Goal: Transaction & Acquisition: Purchase product/service

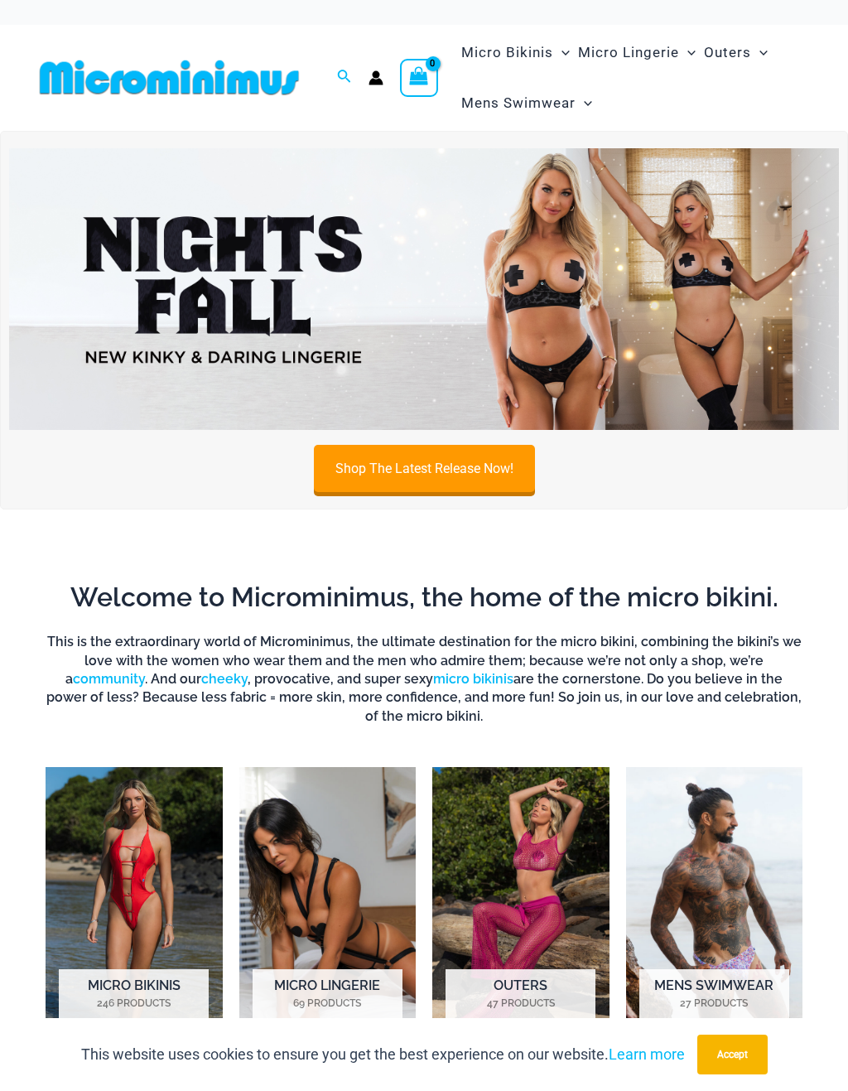
click at [349, 470] on link "Shop The Latest Release Now!" at bounding box center [424, 468] width 221 height 47
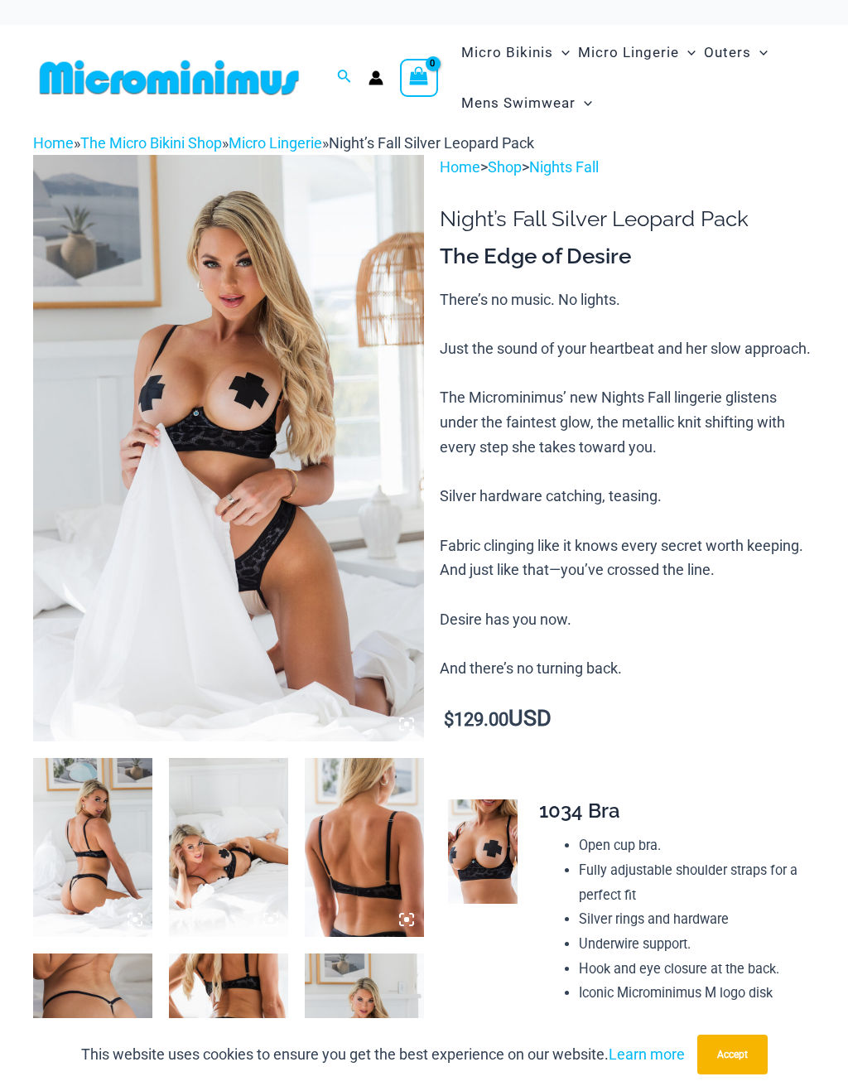
click at [82, 840] on img at bounding box center [92, 847] width 119 height 179
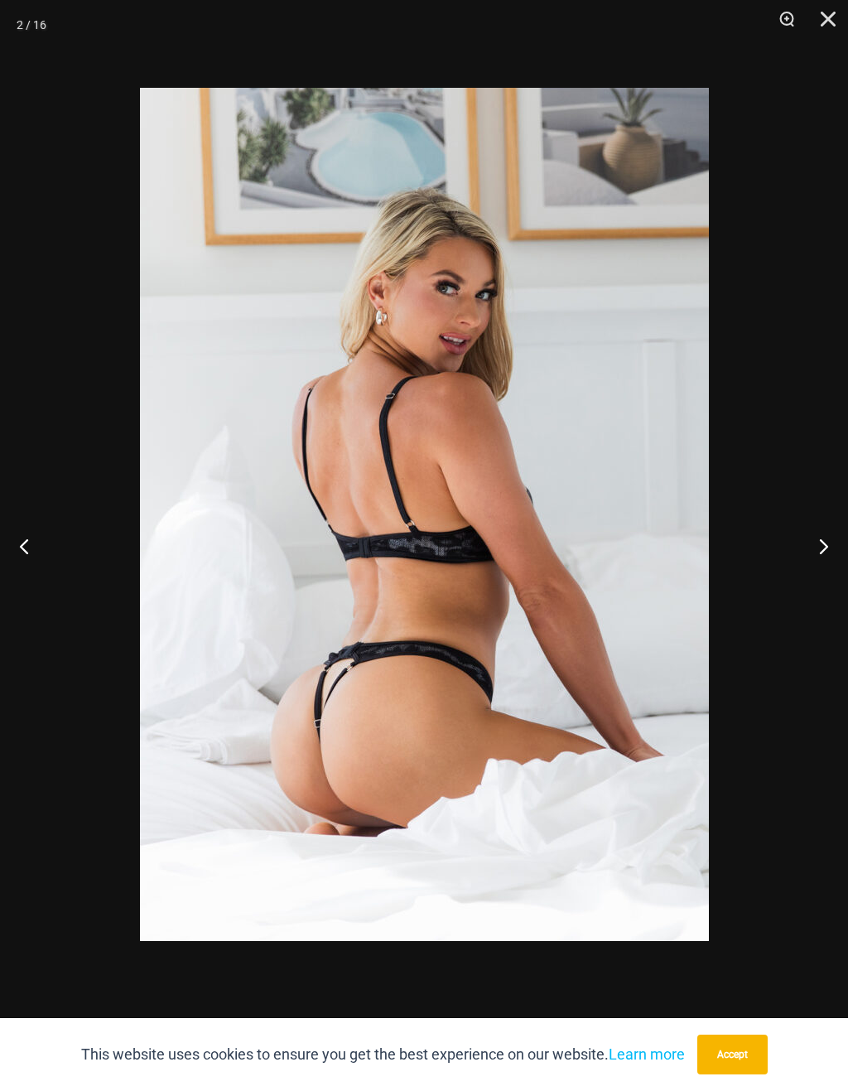
click at [828, 538] on button "Next" at bounding box center [817, 545] width 62 height 83
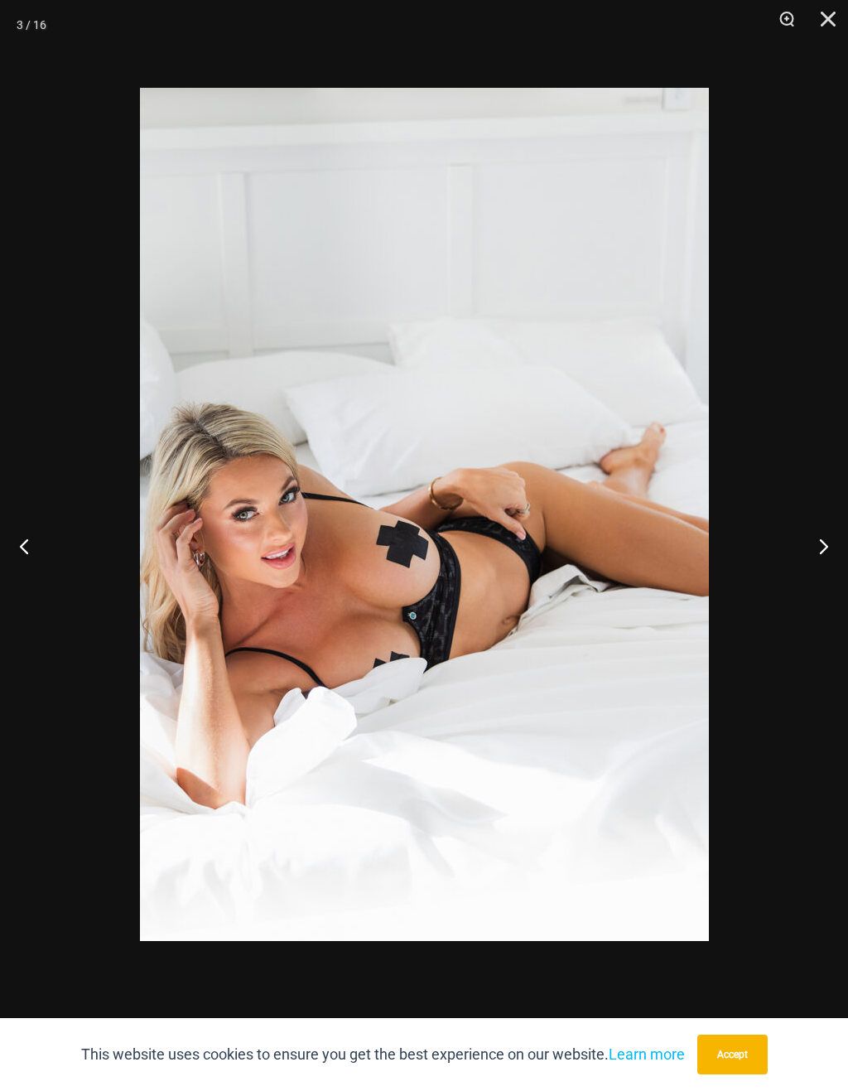
click at [825, 542] on button "Next" at bounding box center [817, 545] width 62 height 83
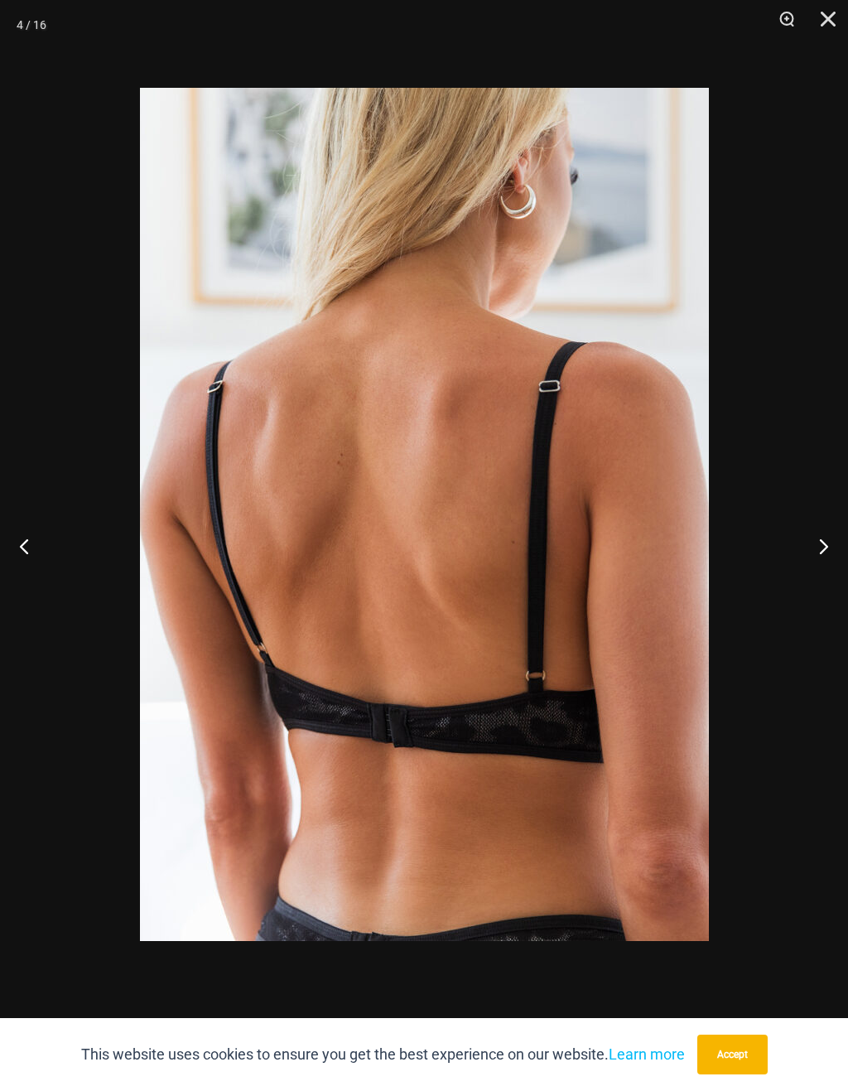
click at [827, 542] on button "Next" at bounding box center [817, 545] width 62 height 83
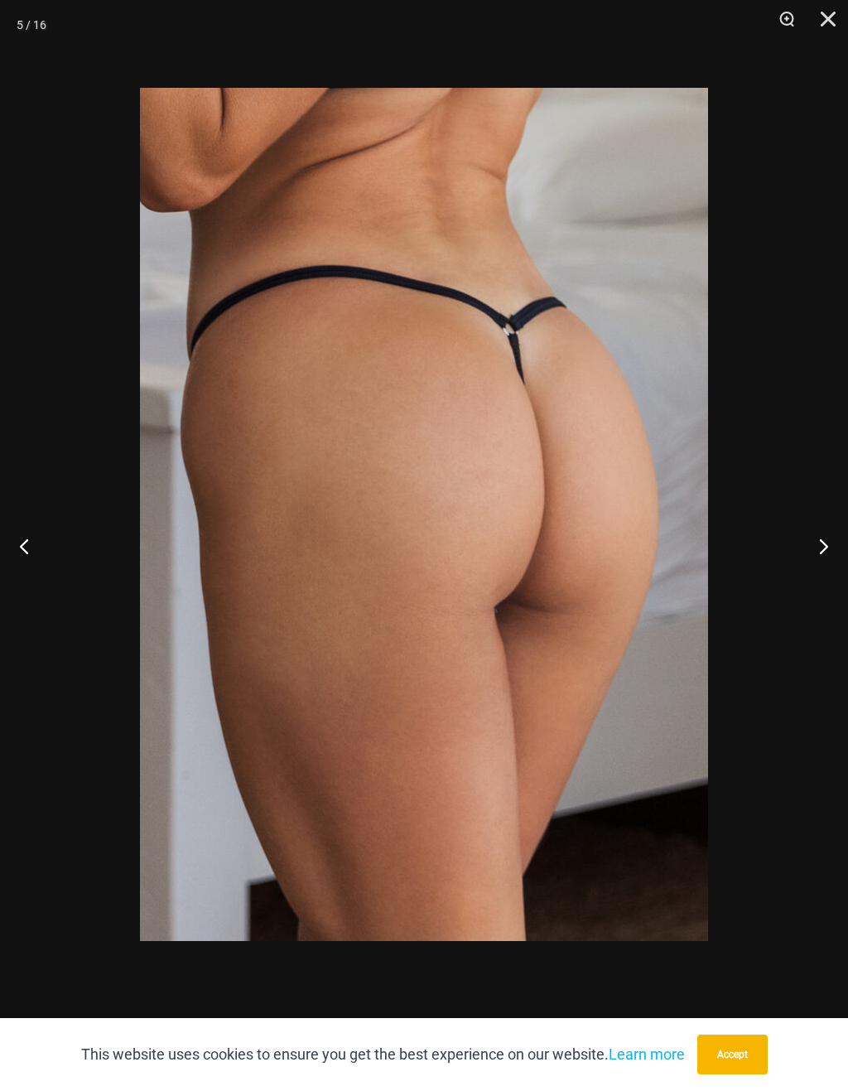
click at [821, 544] on button "Next" at bounding box center [817, 545] width 62 height 83
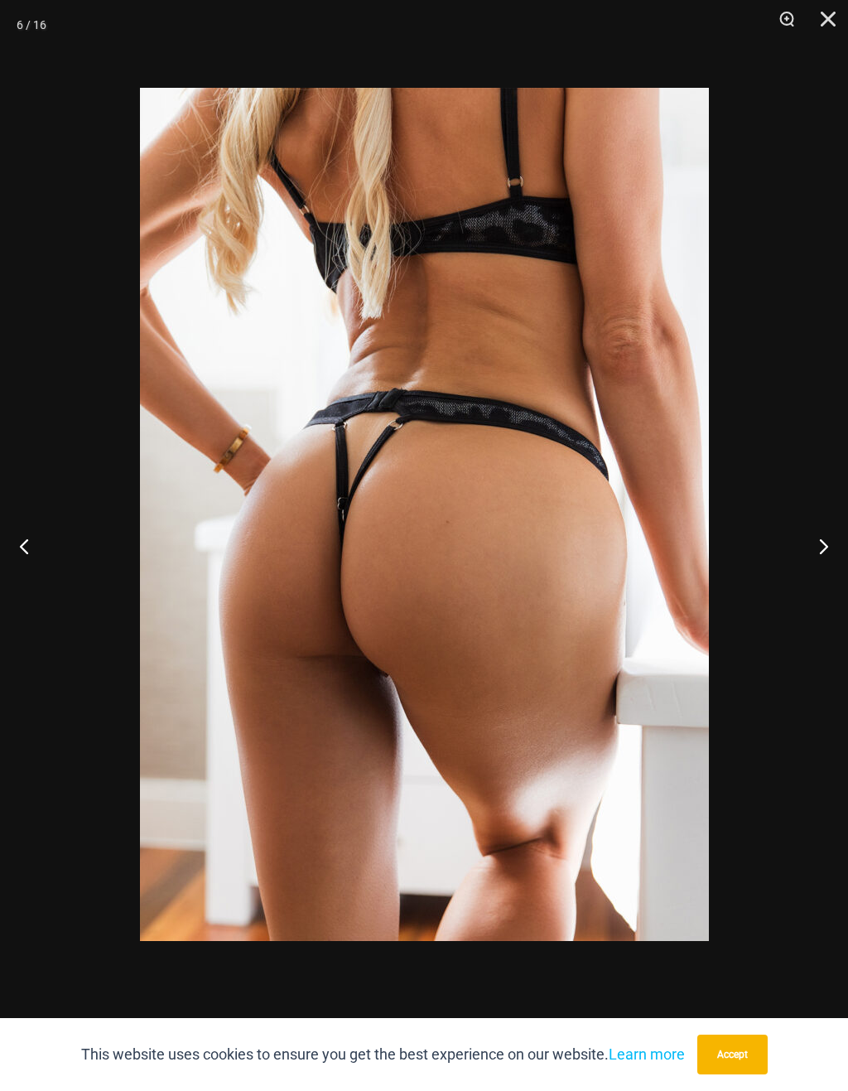
click at [818, 536] on button "Next" at bounding box center [817, 545] width 62 height 83
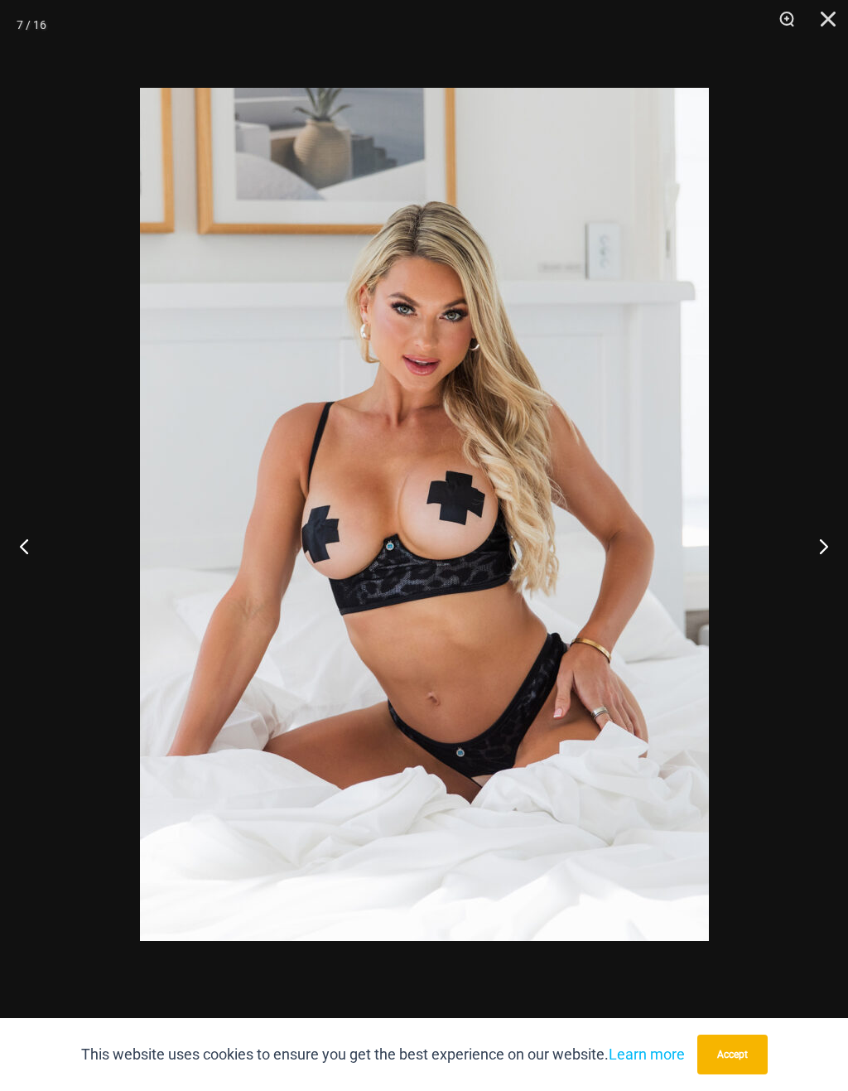
click at [827, 539] on button "Next" at bounding box center [817, 545] width 62 height 83
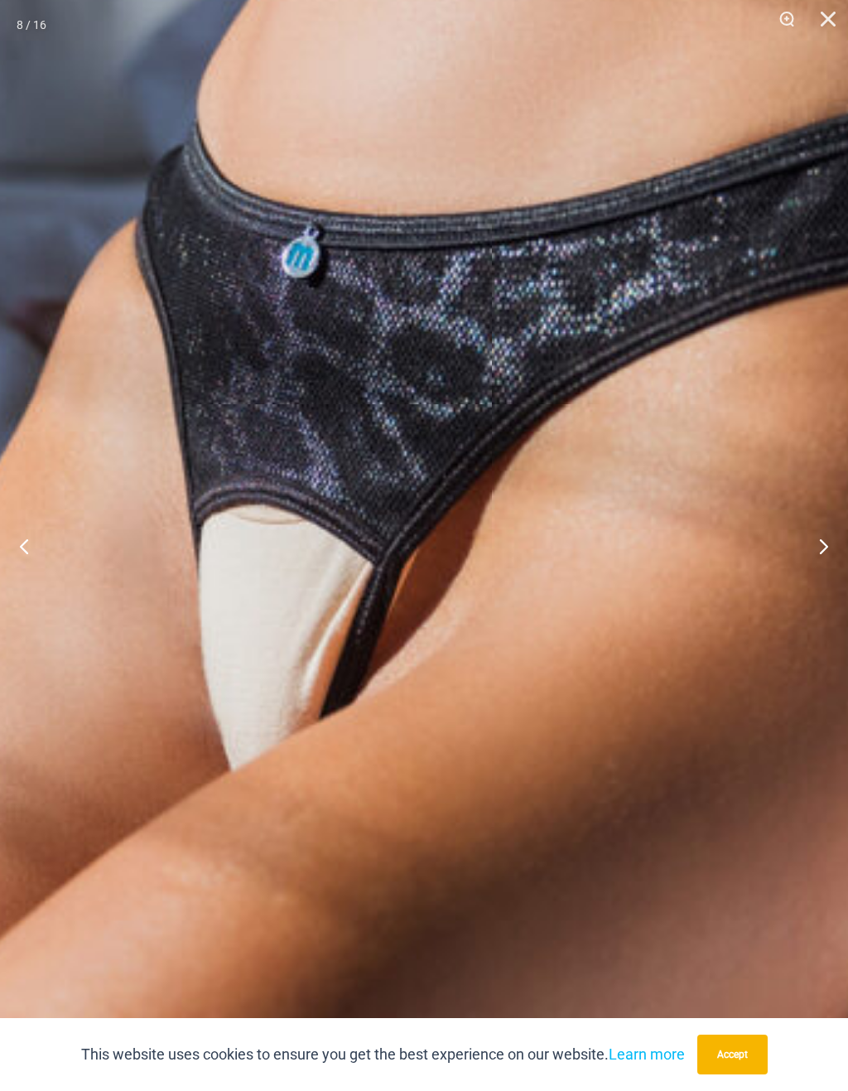
click at [277, 561] on img at bounding box center [708, 419] width 1678 height 2516
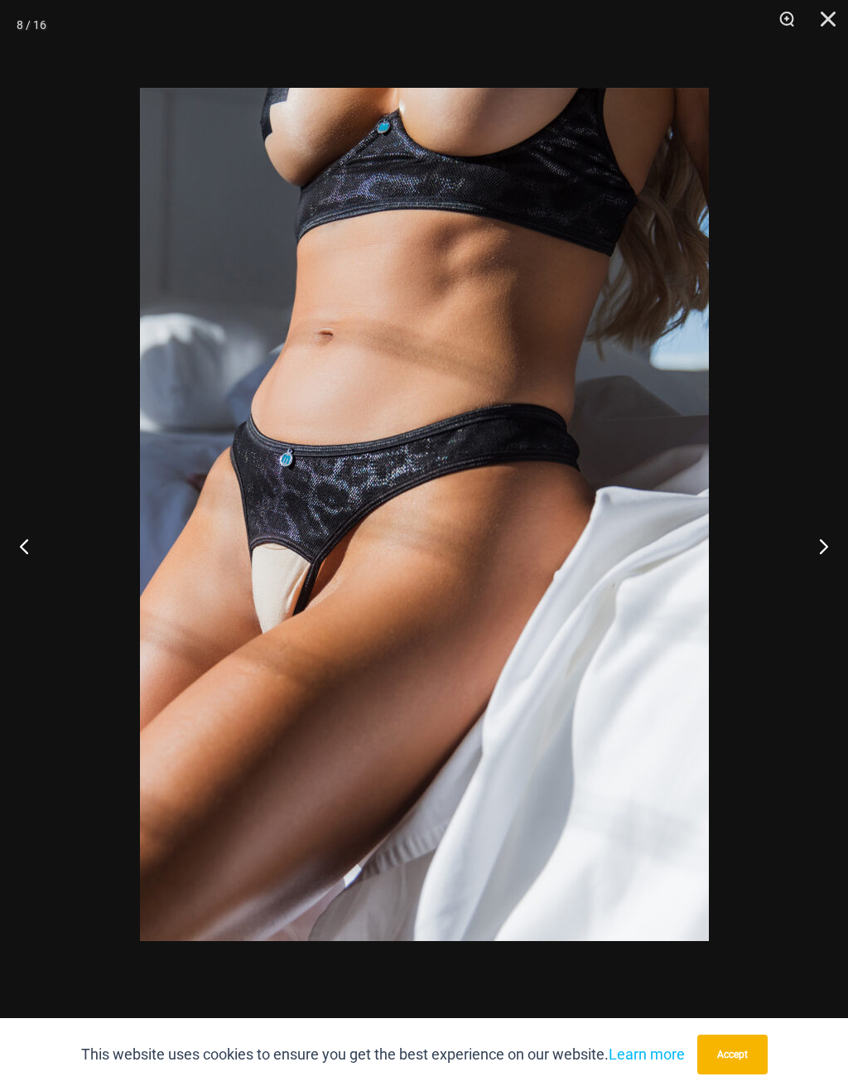
click at [822, 539] on button "Next" at bounding box center [817, 545] width 62 height 83
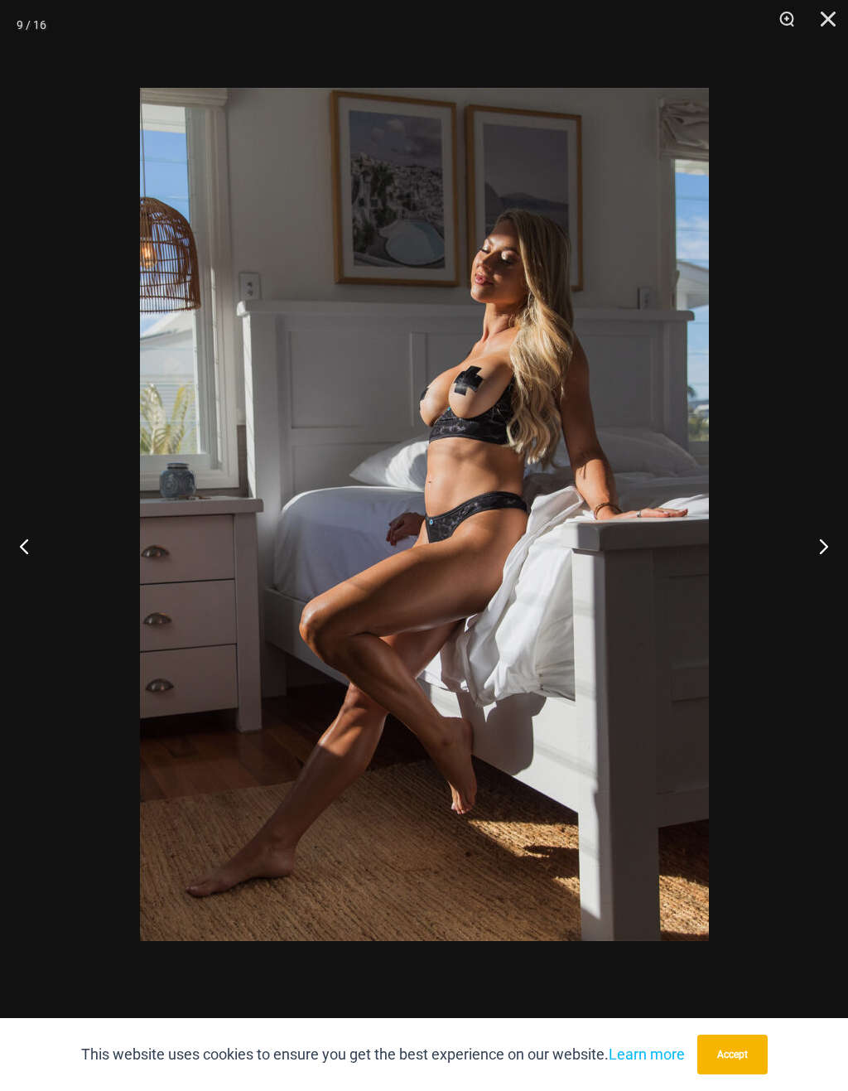
click at [828, 547] on button "Next" at bounding box center [817, 545] width 62 height 83
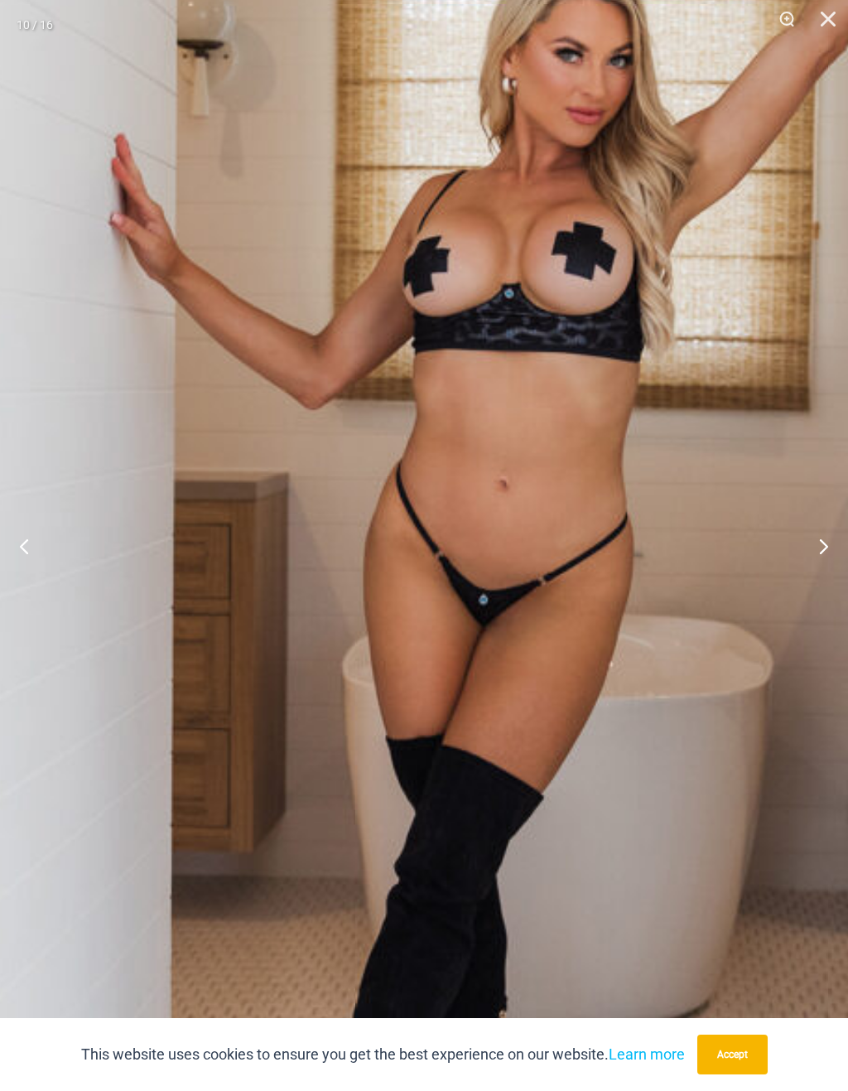
click at [359, 521] on img at bounding box center [521, 487] width 1278 height 1915
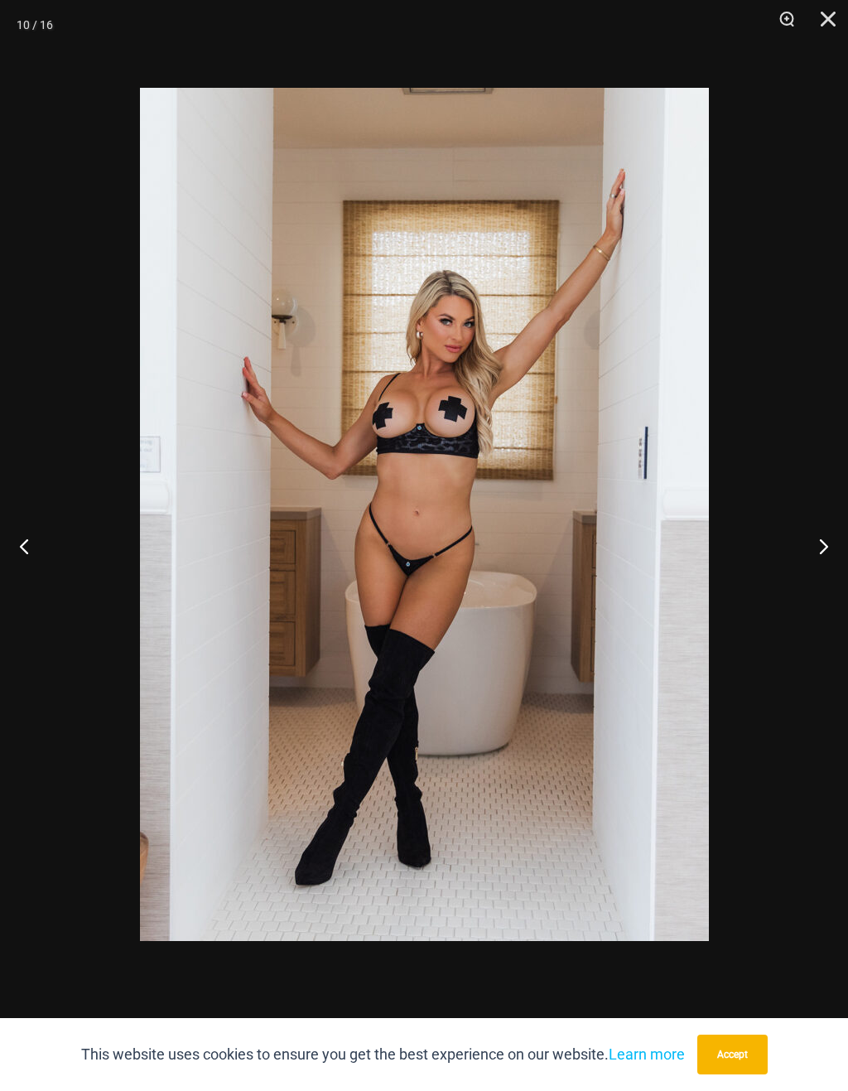
click at [826, 551] on button "Next" at bounding box center [817, 545] width 62 height 83
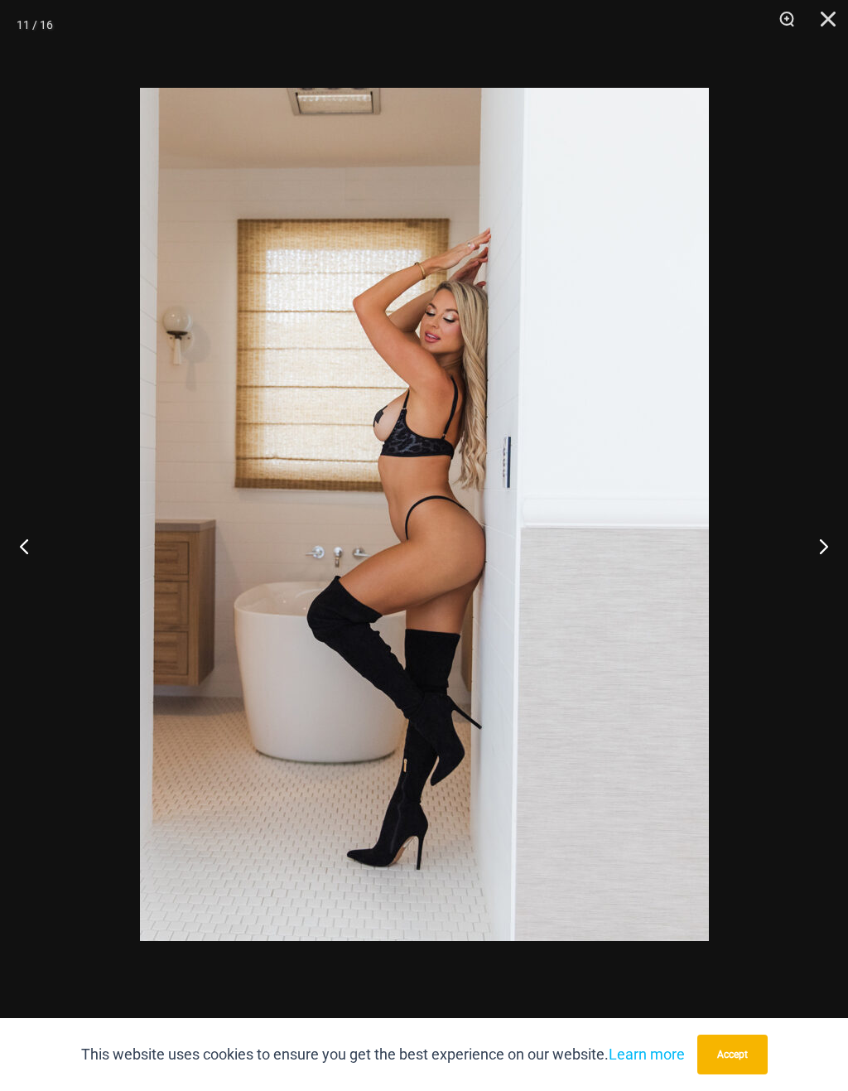
click at [824, 541] on button "Next" at bounding box center [817, 545] width 62 height 83
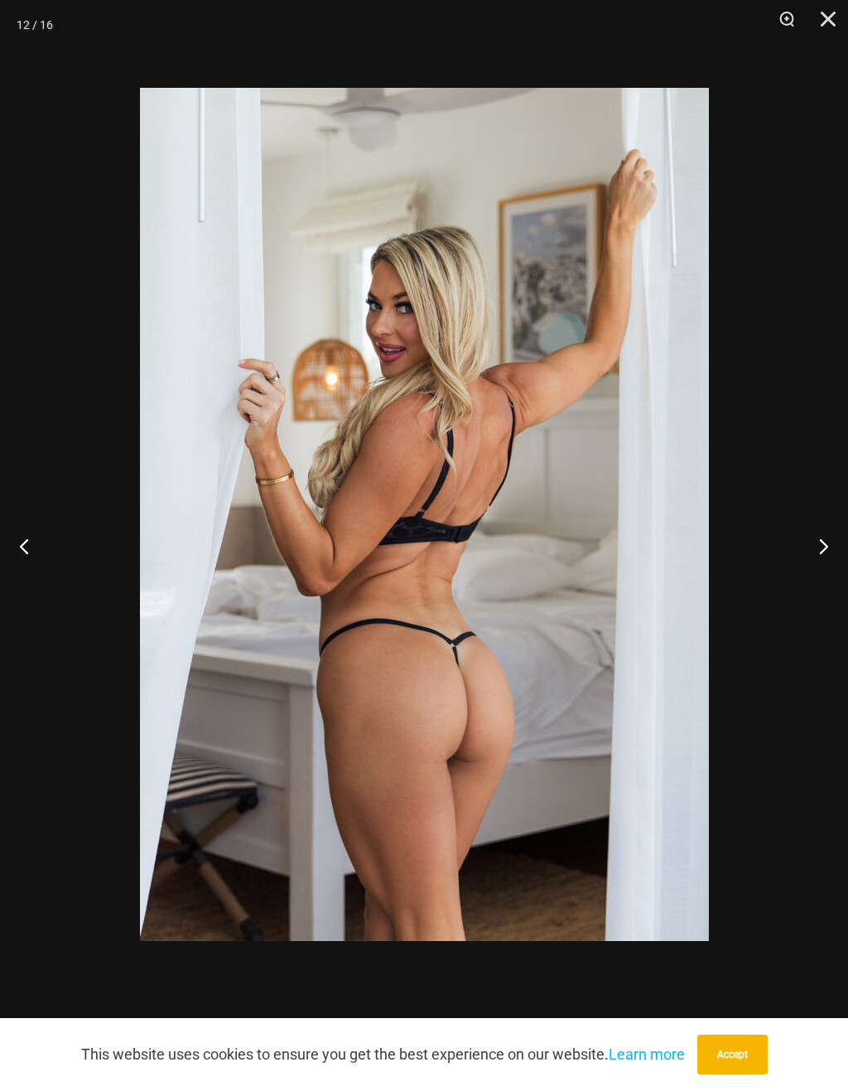
click at [826, 532] on button "Next" at bounding box center [817, 545] width 62 height 83
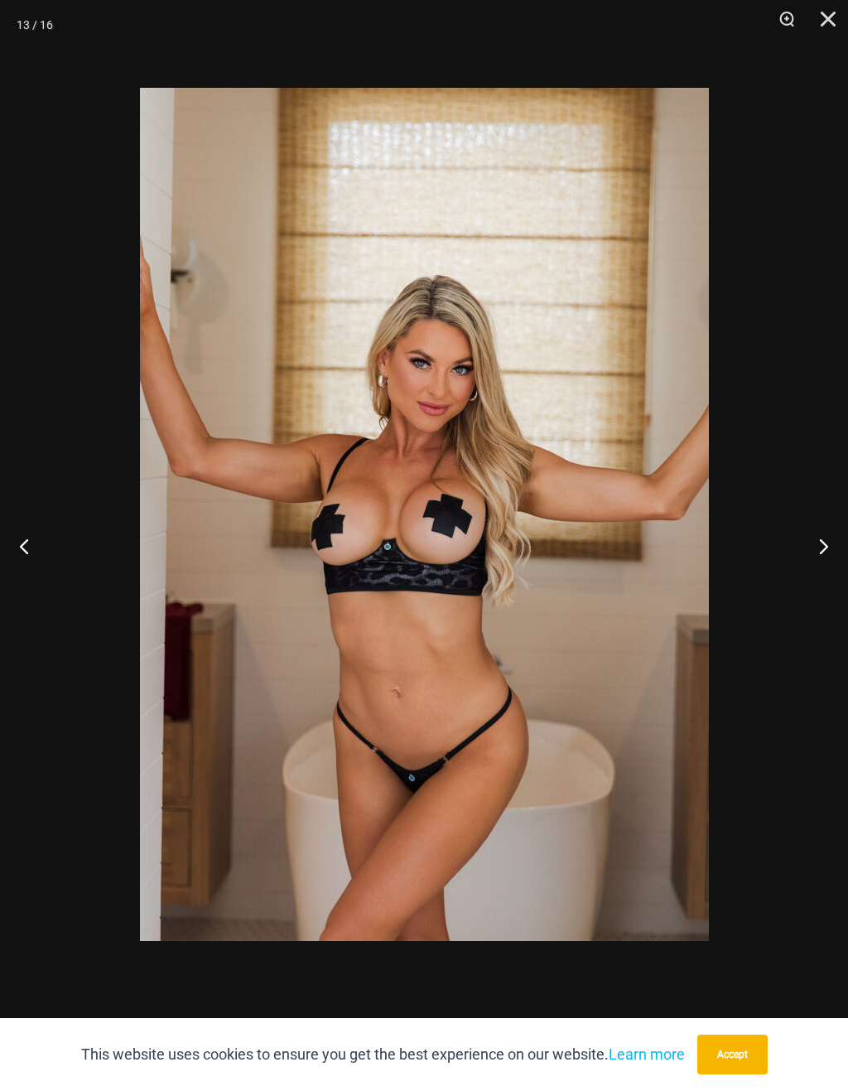
click at [826, 539] on button "Next" at bounding box center [817, 545] width 62 height 83
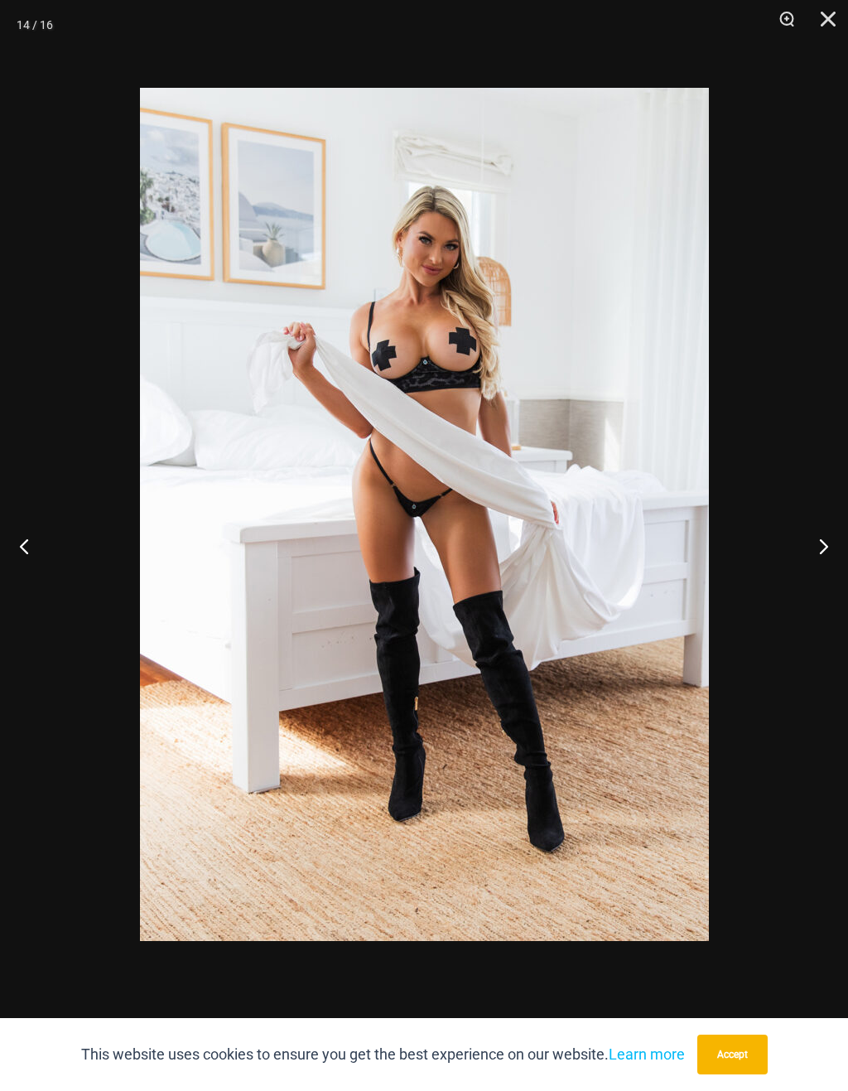
click at [826, 537] on button "Next" at bounding box center [817, 545] width 62 height 83
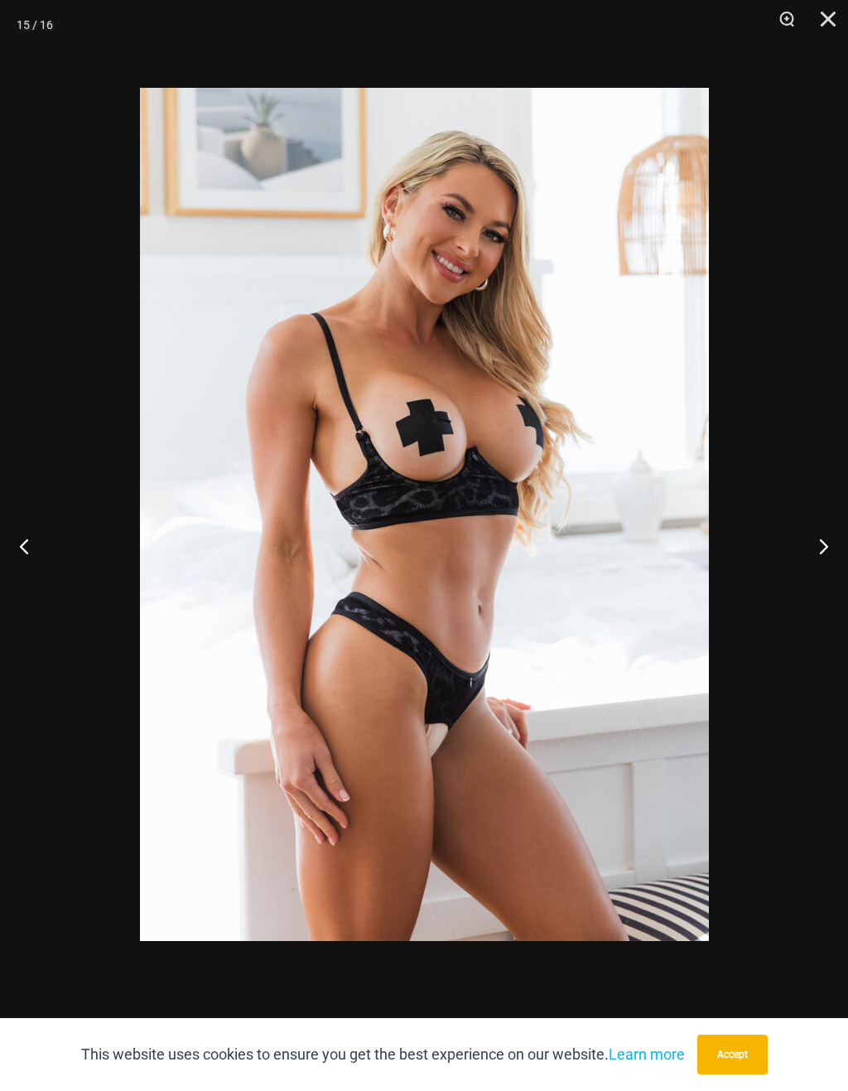
click at [26, 556] on button "Previous" at bounding box center [31, 545] width 62 height 83
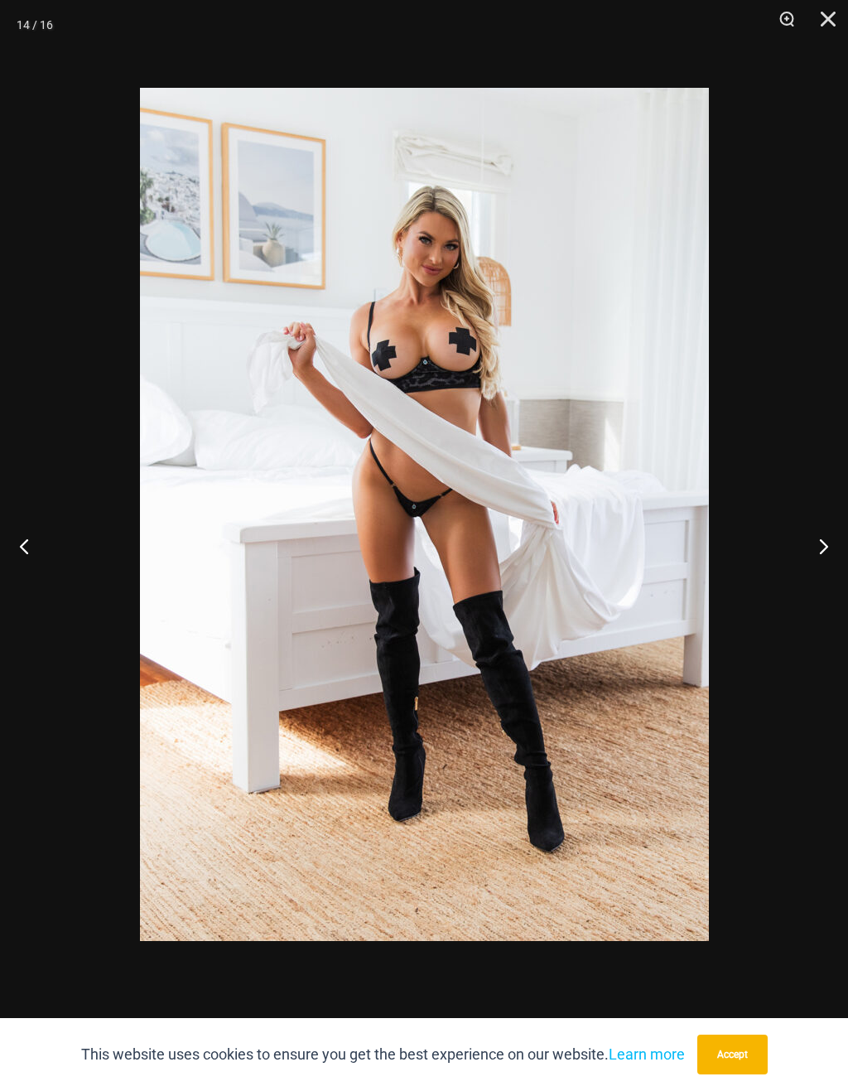
click at [818, 549] on button "Next" at bounding box center [817, 545] width 62 height 83
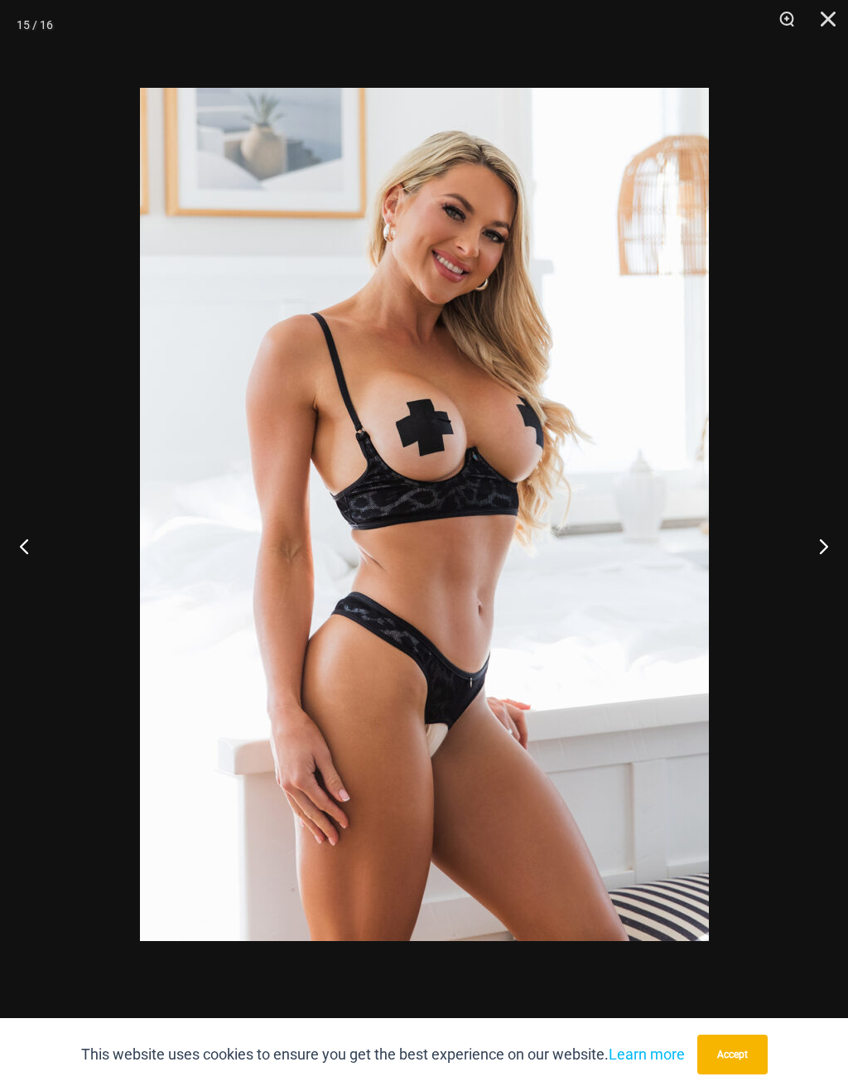
click at [826, 536] on button "Next" at bounding box center [817, 545] width 62 height 83
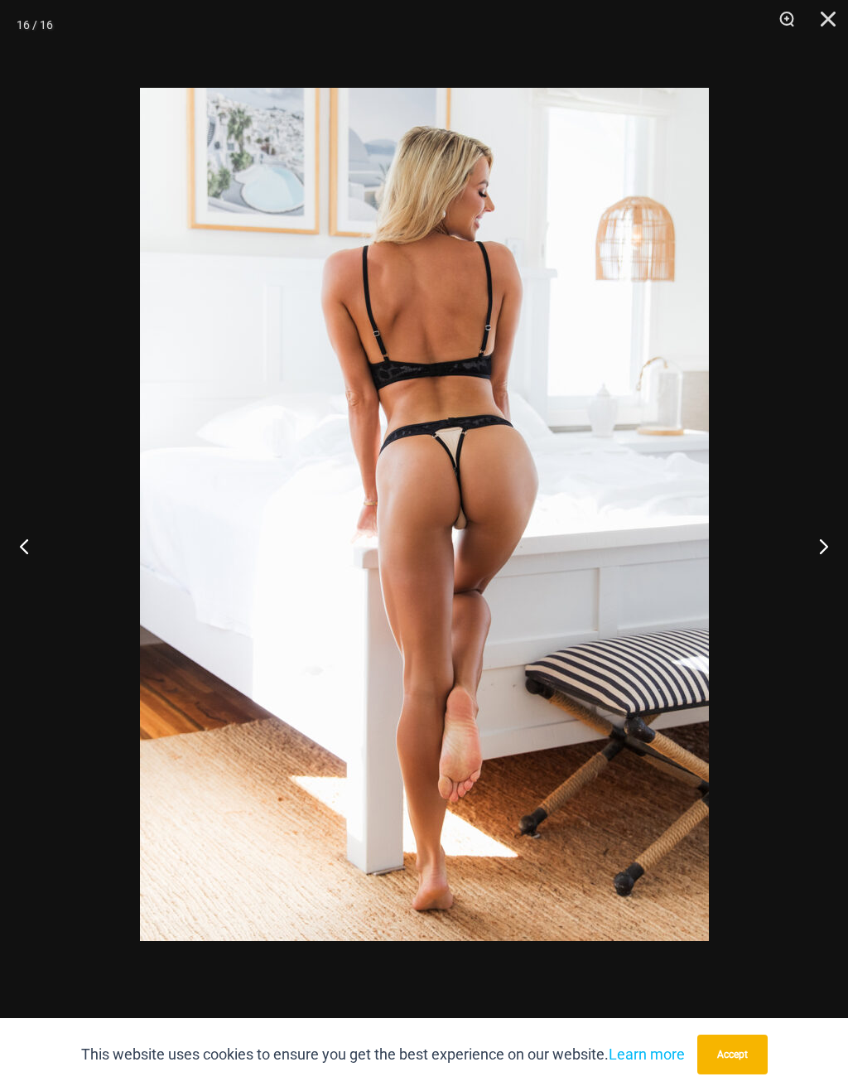
click at [23, 560] on button "Previous" at bounding box center [31, 545] width 62 height 83
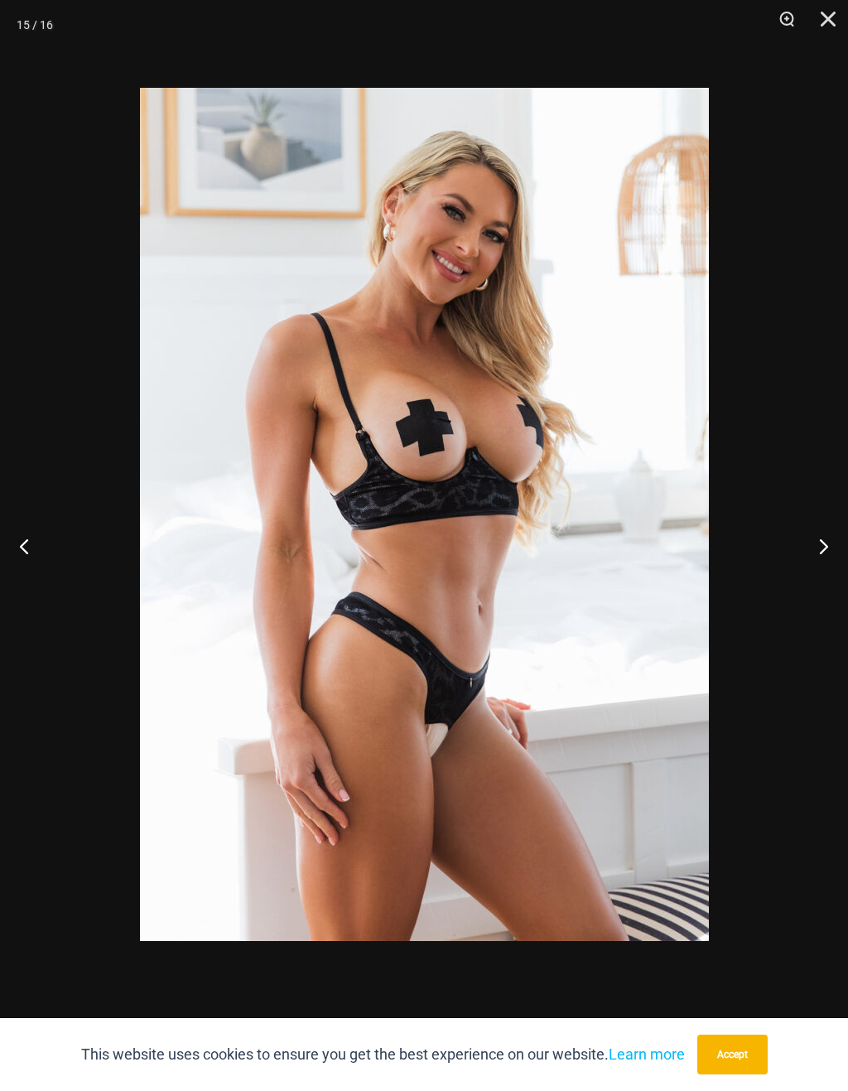
click at [822, 544] on button "Next" at bounding box center [817, 545] width 62 height 83
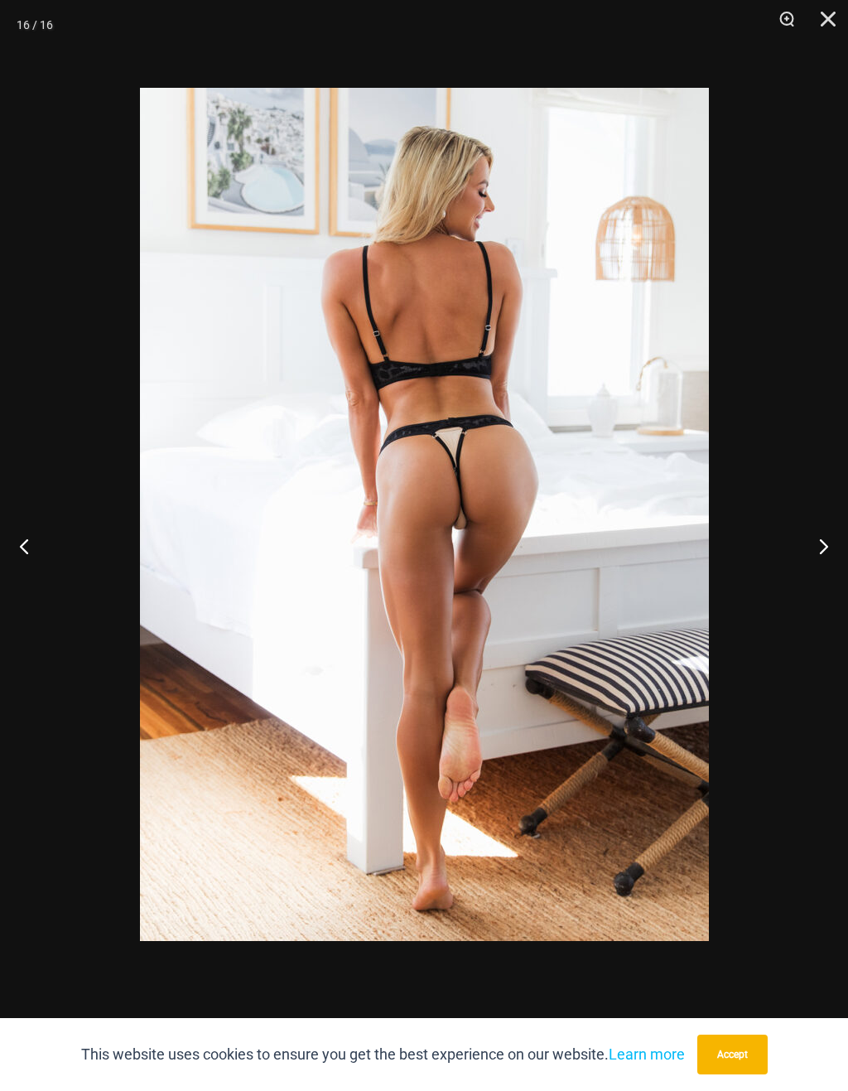
click at [827, 536] on button "Next" at bounding box center [817, 545] width 62 height 83
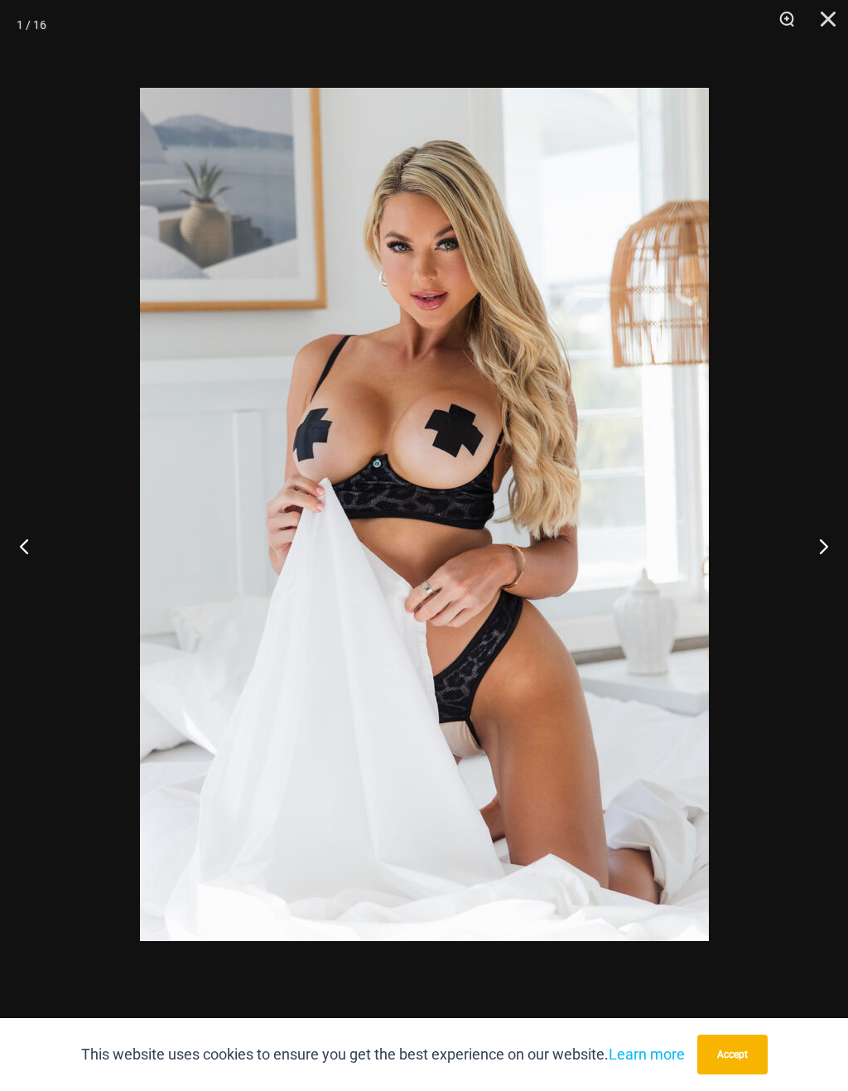
click at [830, 530] on button "Next" at bounding box center [817, 545] width 62 height 83
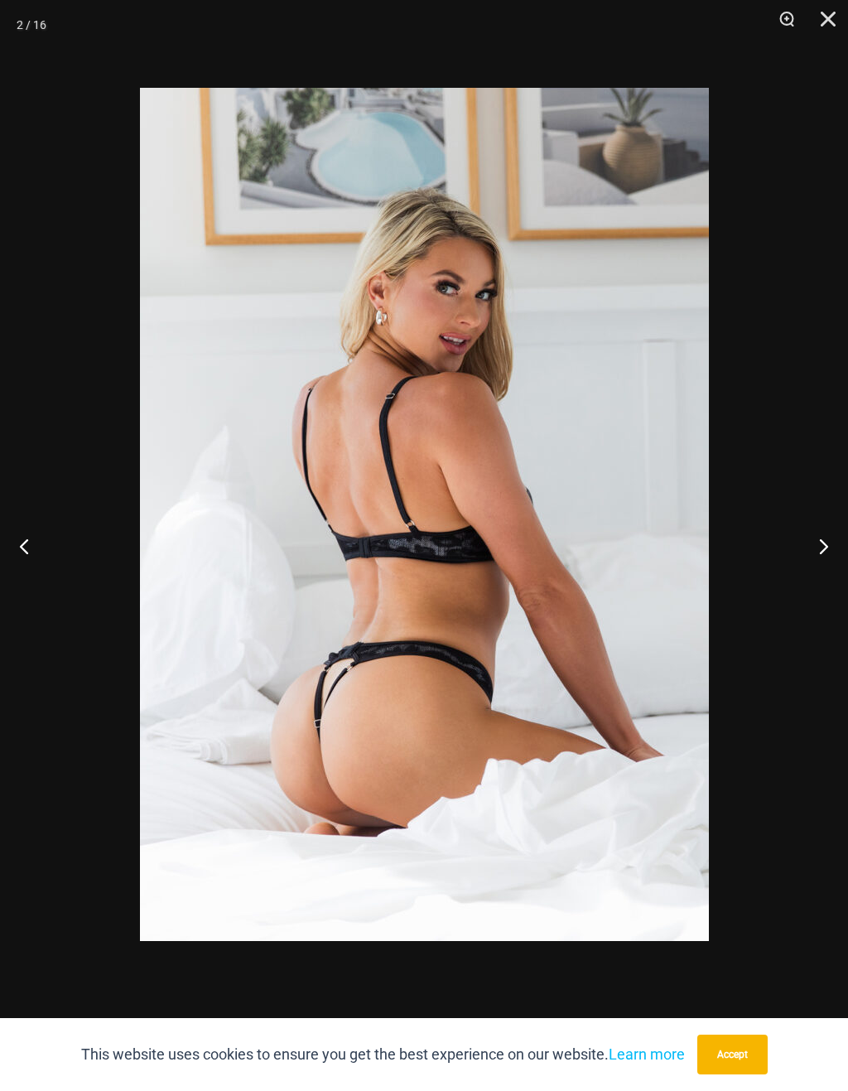
click at [835, 532] on button "Next" at bounding box center [817, 545] width 62 height 83
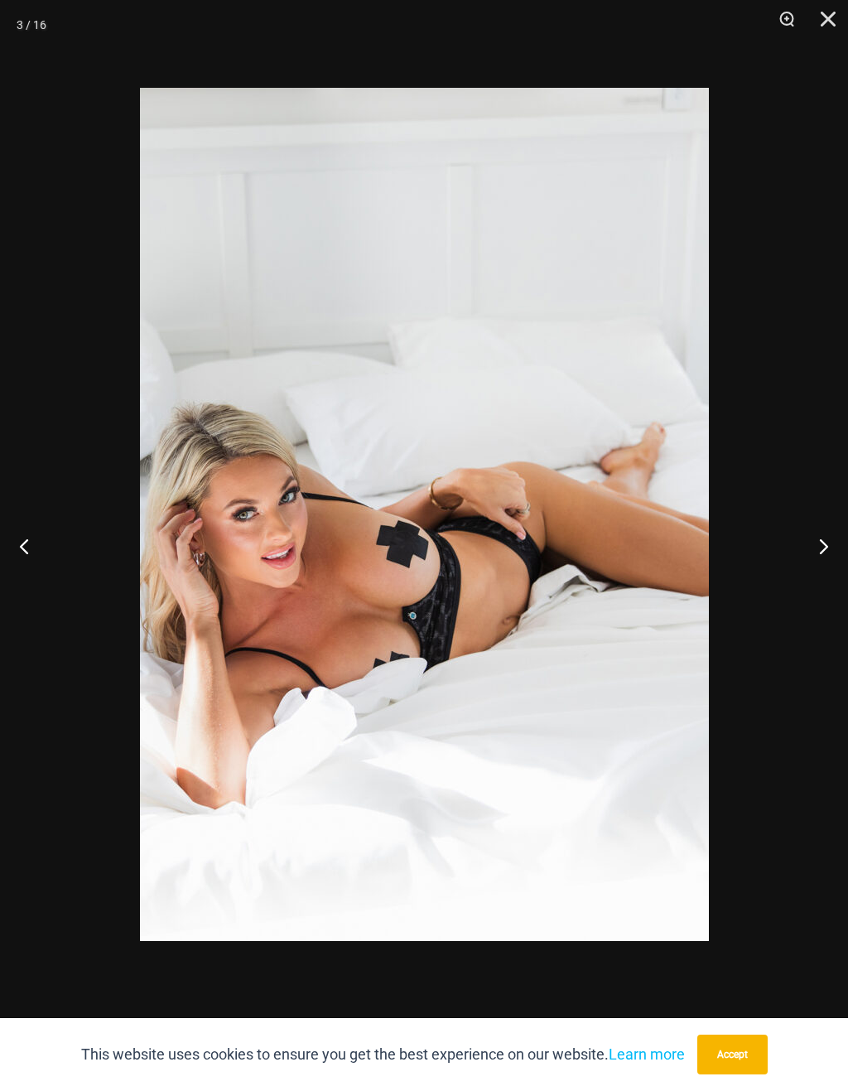
click at [839, 532] on button "Next" at bounding box center [817, 545] width 62 height 83
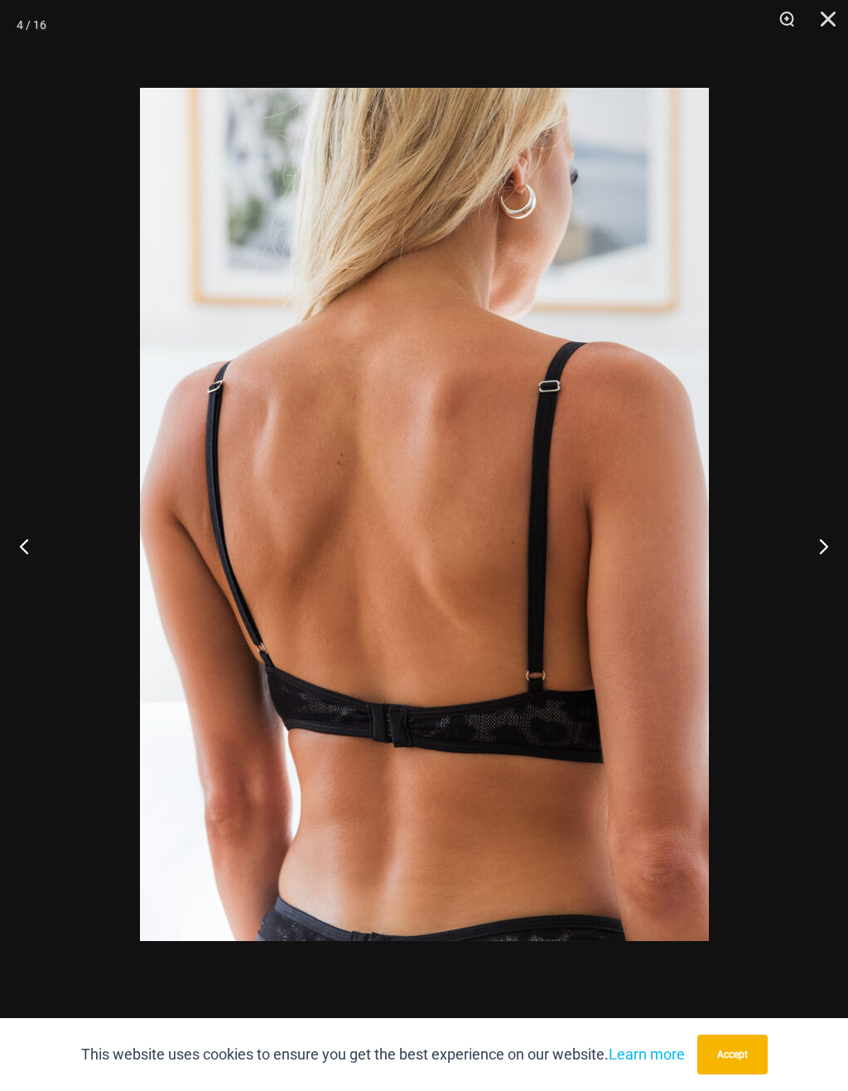
click at [836, 533] on button "Next" at bounding box center [817, 545] width 62 height 83
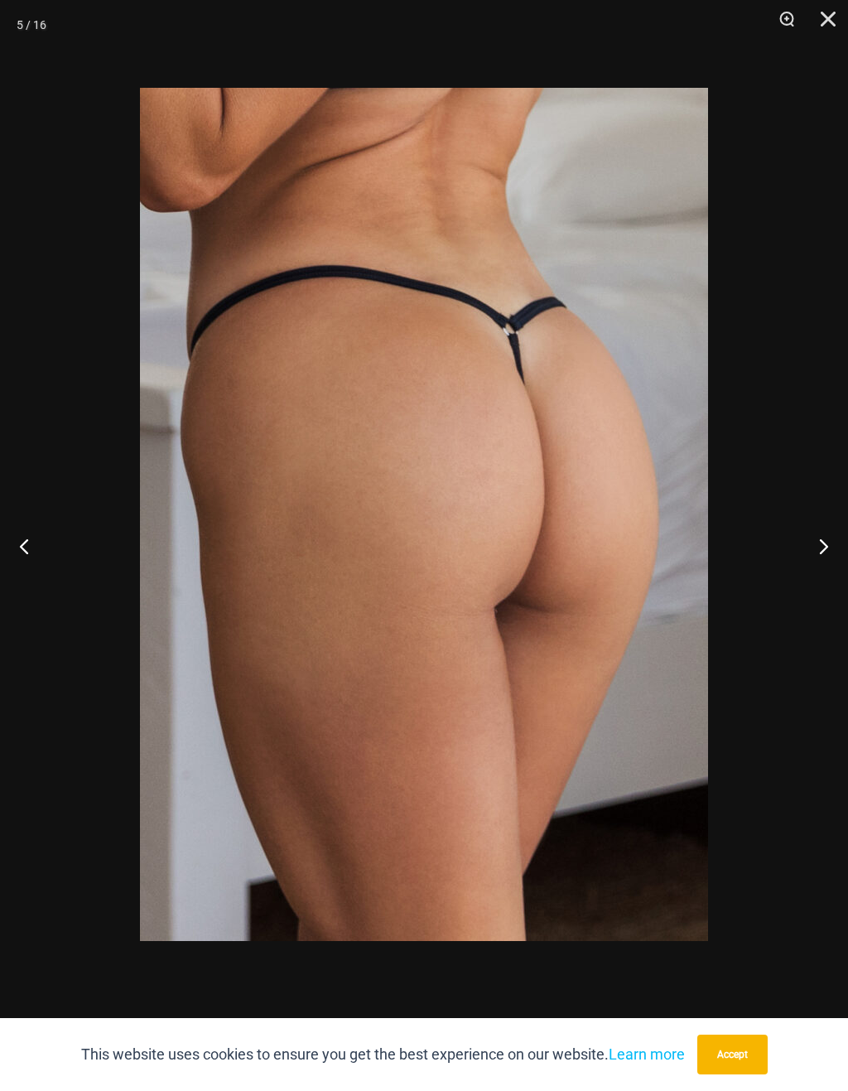
click at [830, 542] on button "Next" at bounding box center [817, 545] width 62 height 83
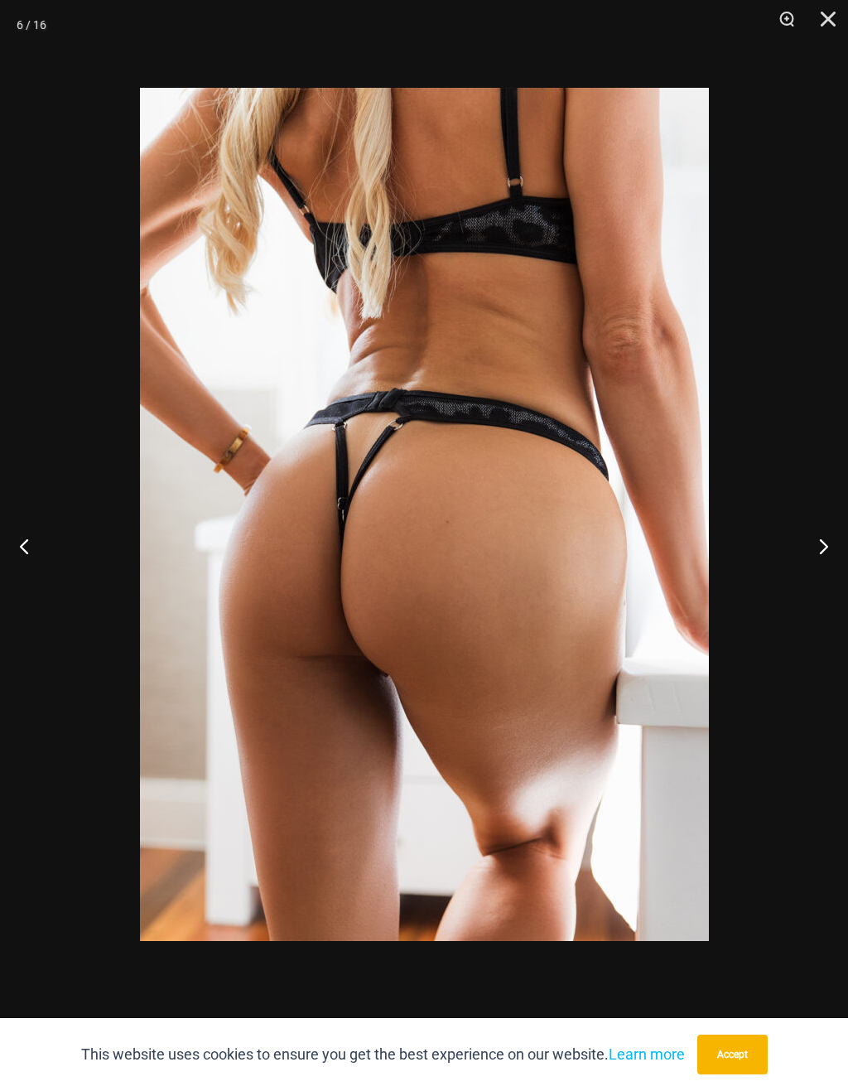
click at [830, 27] on button "Close" at bounding box center [822, 25] width 41 height 50
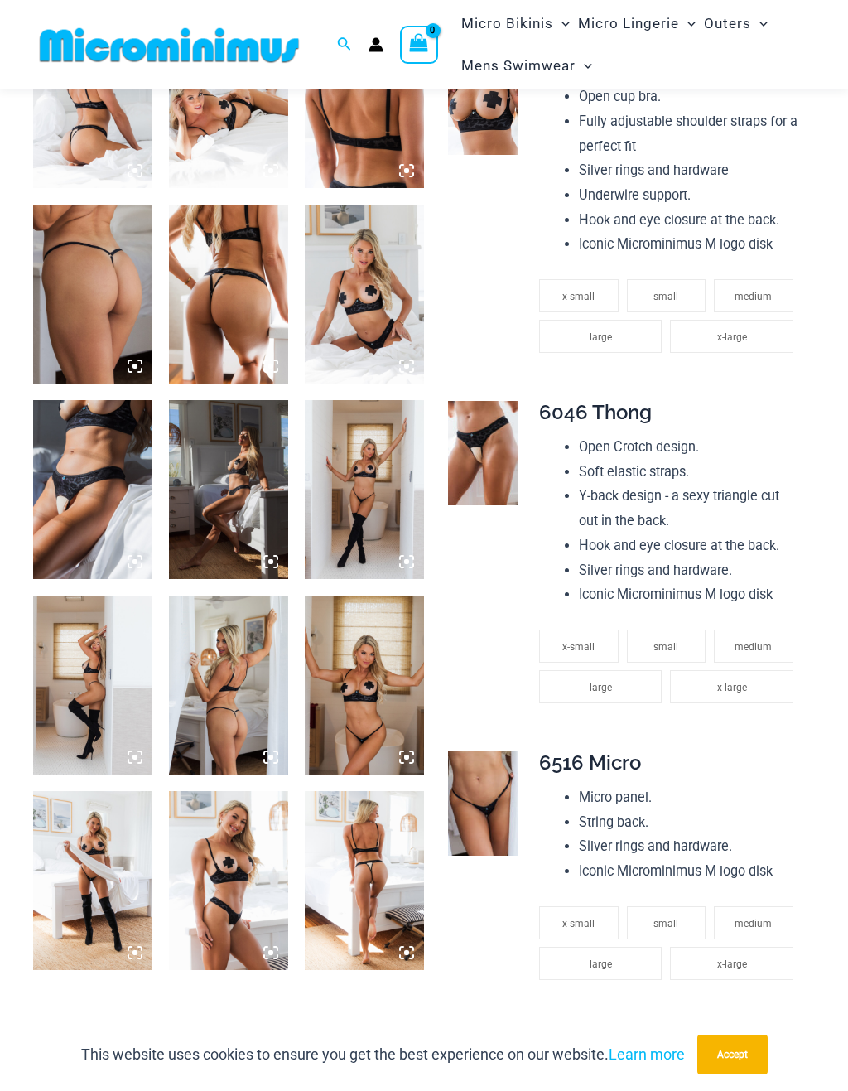
scroll to position [735, 0]
